Goal: Task Accomplishment & Management: Manage account settings

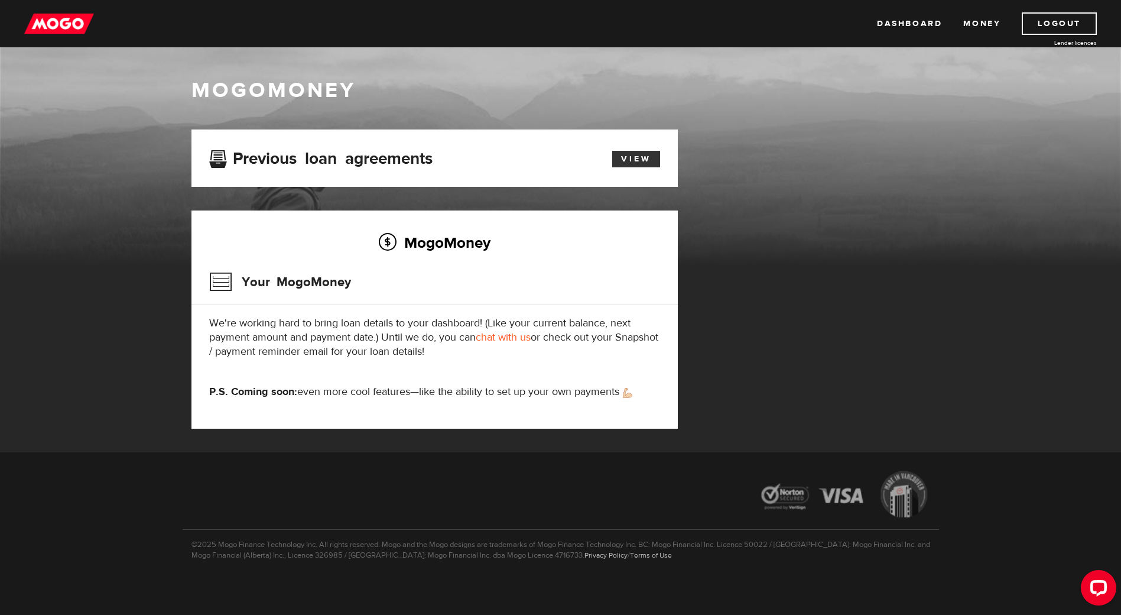
click at [637, 164] on link "View" at bounding box center [636, 159] width 48 height 17
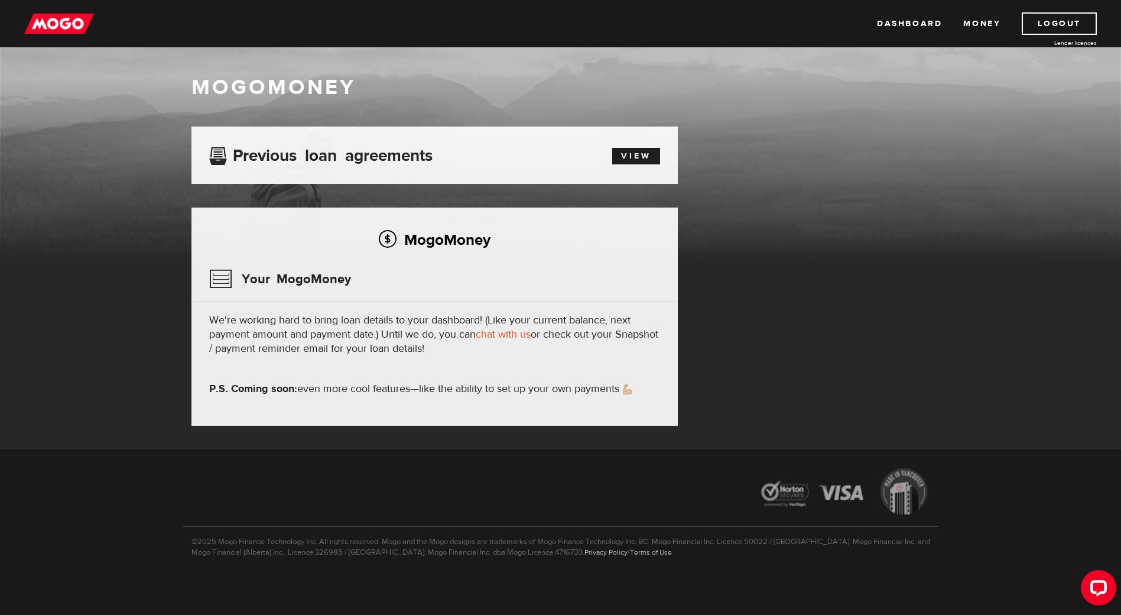
scroll to position [3, 0]
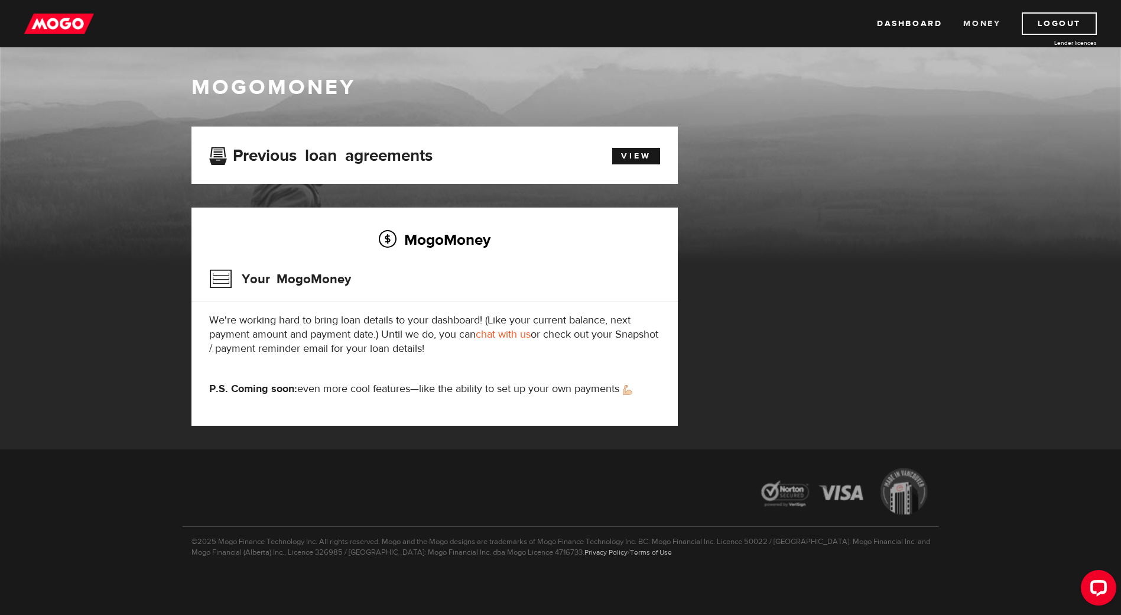
click at [978, 25] on link "Money" at bounding box center [982, 23] width 37 height 22
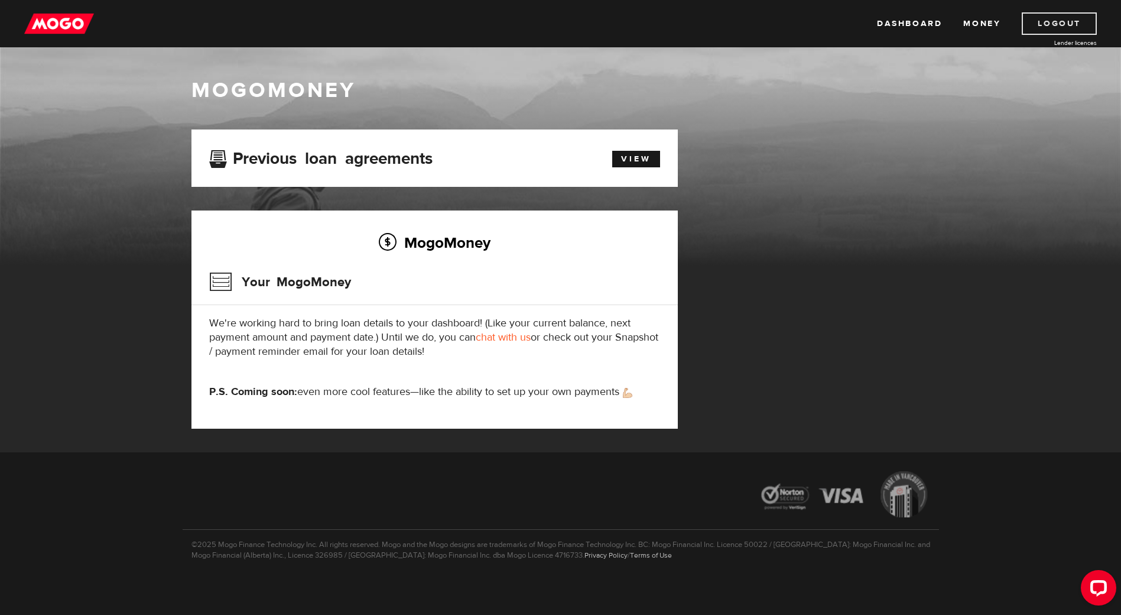
click at [1057, 23] on link "Logout" at bounding box center [1059, 23] width 75 height 22
